Goal: Information Seeking & Learning: Learn about a topic

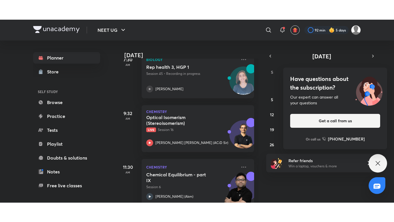
scroll to position [123, 0]
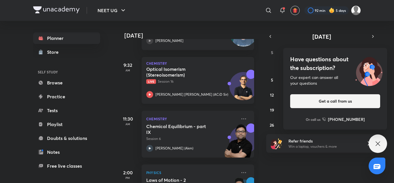
click at [157, 79] on div "Optical Isomerism (Stereoisomerism) Live Session 16" at bounding box center [191, 75] width 91 height 18
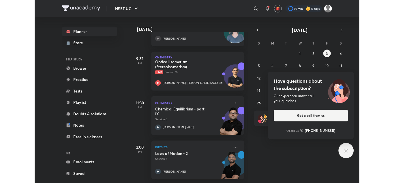
scroll to position [121, 0]
